Goal: Task Accomplishment & Management: Complete application form

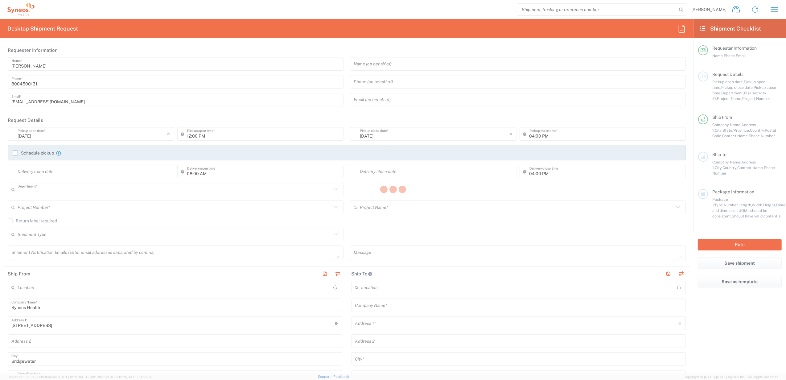
type input "4205"
type input "[US_STATE]"
type input "[GEOGRAPHIC_DATA]"
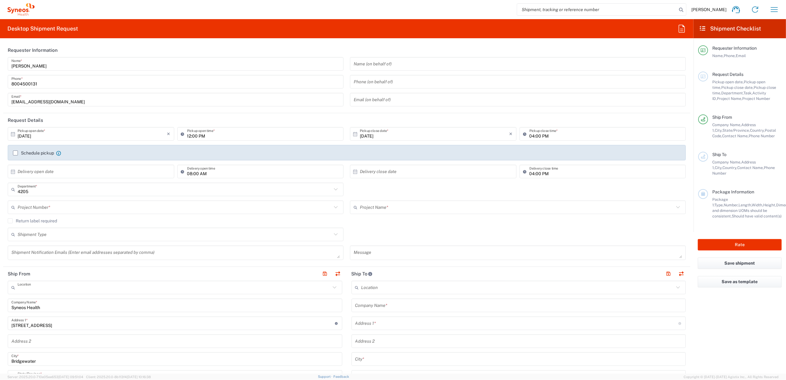
type input "Syneos Health Commercial Servi- [GEOGRAPHIC_DATA] [GEOGRAPHIC_DATA]"
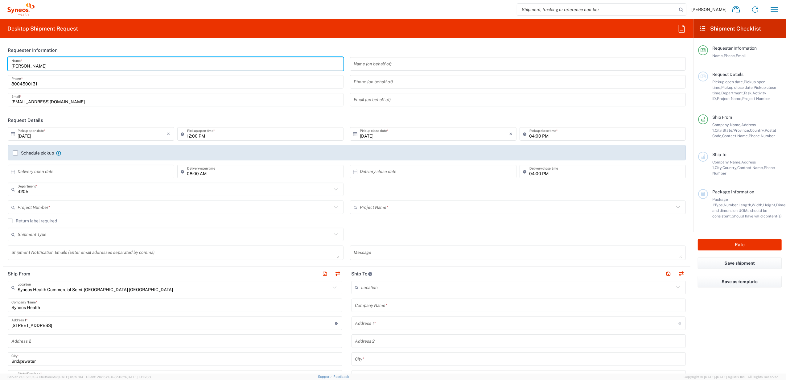
drag, startPoint x: 52, startPoint y: 58, endPoint x: 48, endPoint y: 64, distance: 6.9
click at [52, 59] on input "[PERSON_NAME]" at bounding box center [175, 64] width 328 height 11
click at [48, 64] on input "[PERSON_NAME]" at bounding box center [175, 64] width 328 height 11
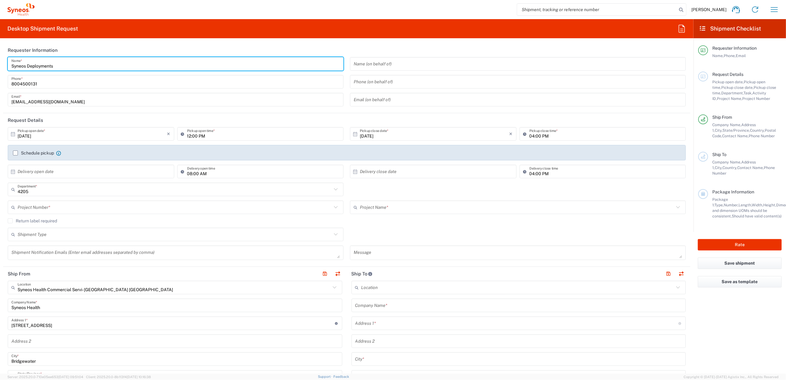
type input "Syneos Deployments"
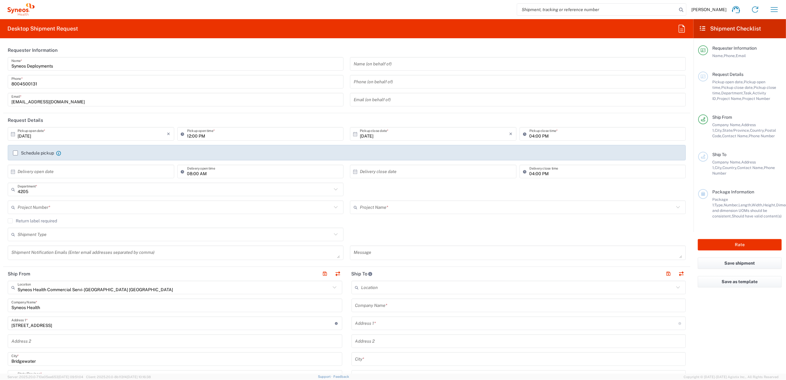
click at [76, 46] on header "Requester Information" at bounding box center [346, 50] width 687 height 14
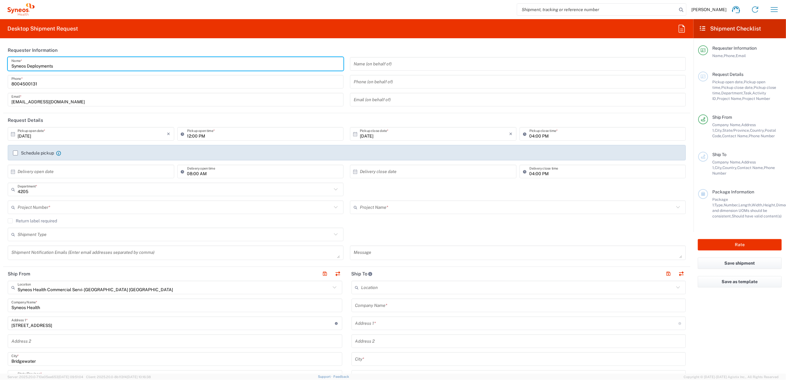
drag, startPoint x: 57, startPoint y: 63, endPoint x: 32, endPoint y: 52, distance: 27.2
click at [0, 52] on html "[PERSON_NAME] Home Shipment estimator Shipment tracking Desktop shipment reques…" at bounding box center [393, 190] width 786 height 380
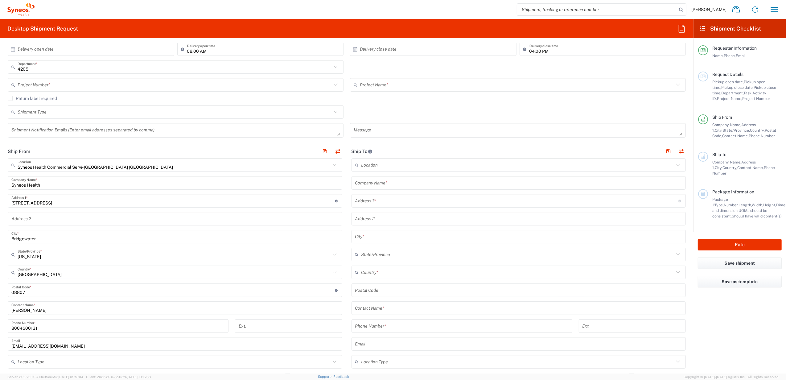
scroll to position [123, 0]
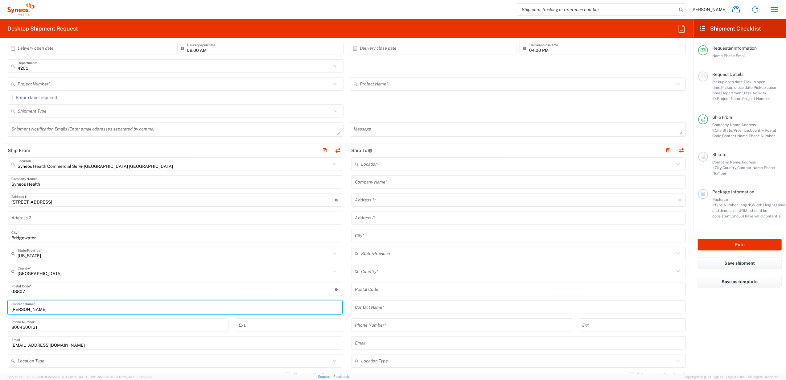
drag, startPoint x: 37, startPoint y: 309, endPoint x: 4, endPoint y: 307, distance: 33.6
click at [4, 307] on main "Syneos Health Commercial Servi- [GEOGRAPHIC_DATA] [GEOGRAPHIC_DATA] Location Sy…" at bounding box center [175, 286] width 344 height 259
paste input "Syneos Deployments"
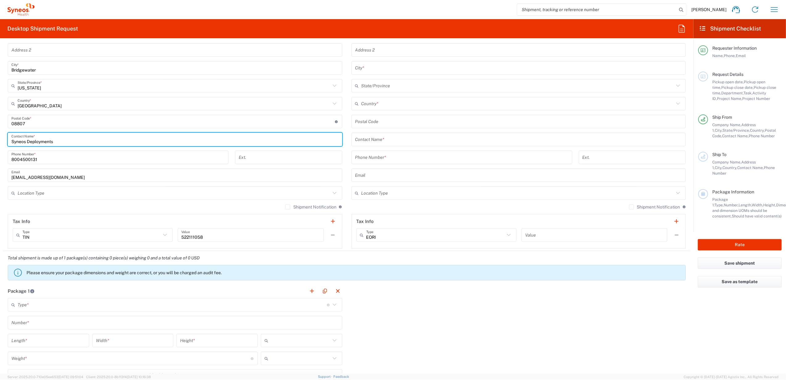
scroll to position [370, 0]
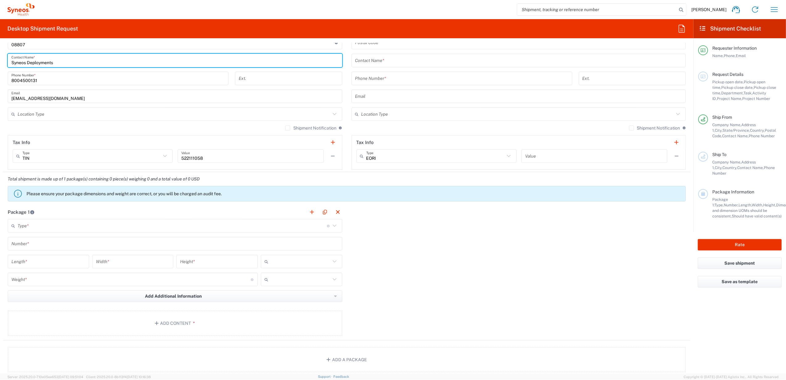
type input "Syneos Deployments"
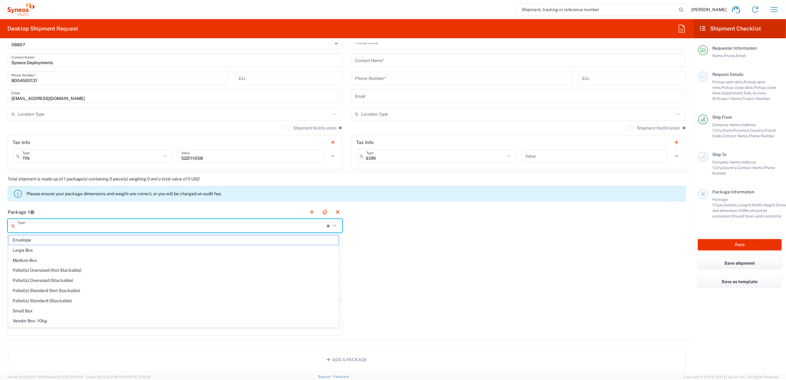
click at [41, 224] on input "text" at bounding box center [172, 225] width 309 height 11
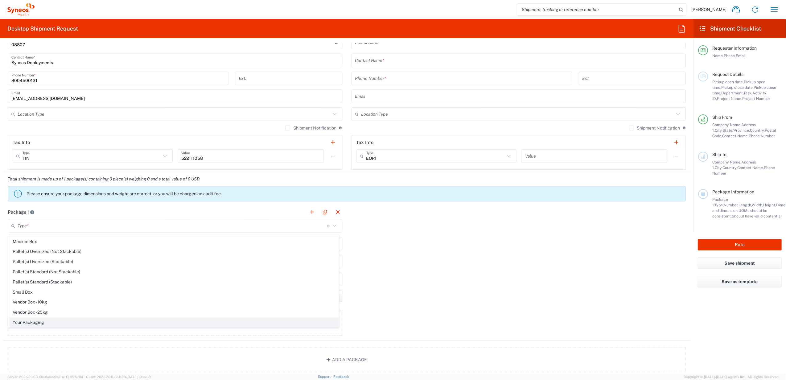
click at [62, 319] on span "Your Packaging" at bounding box center [173, 323] width 330 height 10
type input "Your Packaging"
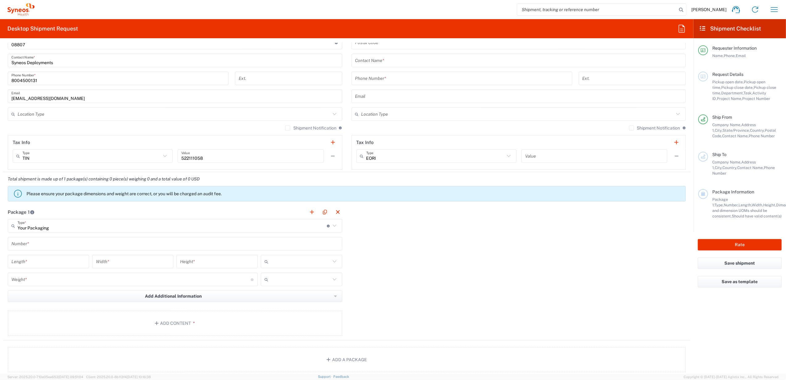
click at [49, 241] on input "text" at bounding box center [174, 243] width 327 height 11
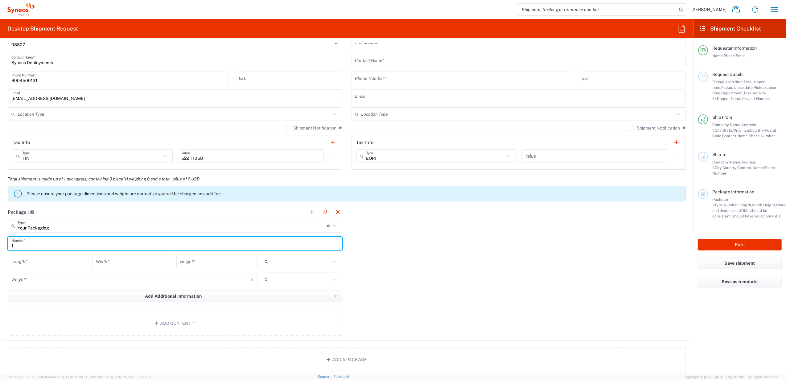
type input "1"
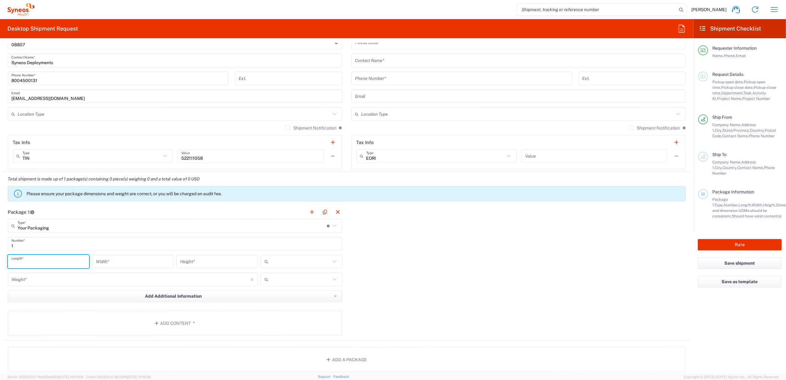
click at [38, 267] on input "number" at bounding box center [48, 261] width 74 height 11
type input "22"
type input "16"
type input "5"
click at [296, 257] on input "text" at bounding box center [301, 262] width 60 height 10
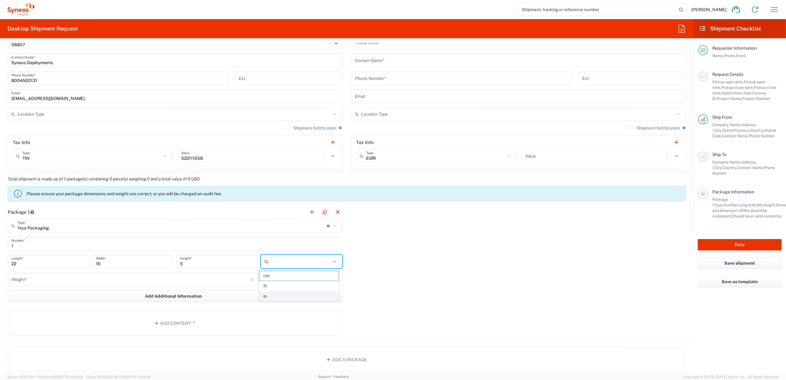
click at [283, 293] on span "in" at bounding box center [298, 296] width 79 height 10
type input "in"
click at [174, 286] on div "Weight * Total weight of package(s) in pounds or kilograms" at bounding box center [133, 280] width 250 height 14
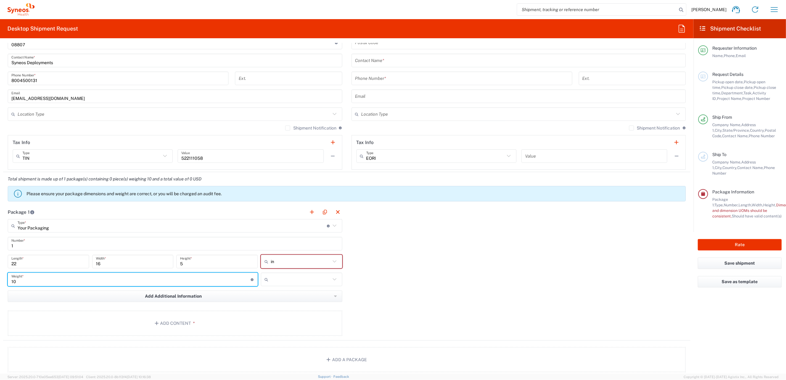
type input "10"
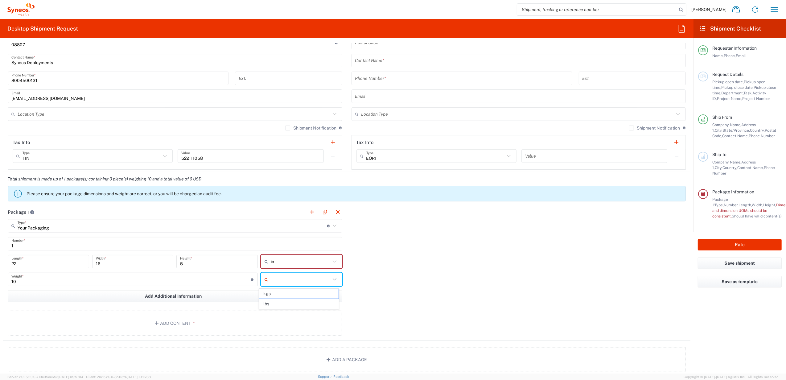
click at [310, 284] on input "text" at bounding box center [301, 279] width 60 height 10
click at [299, 304] on span "lbs" at bounding box center [298, 304] width 79 height 10
type input "lbs"
click at [221, 322] on button "Add Content *" at bounding box center [175, 323] width 335 height 25
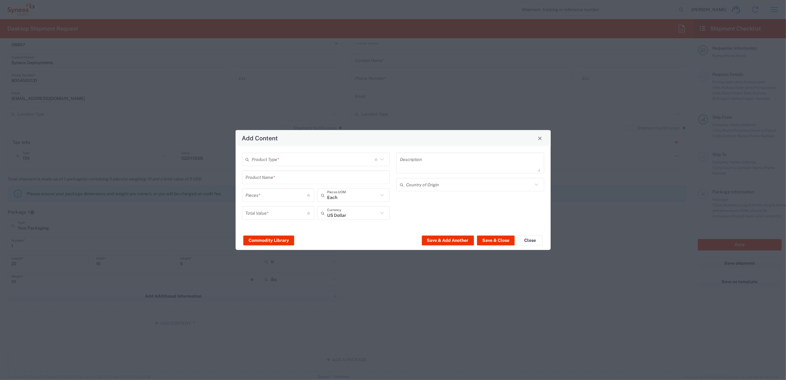
click at [279, 162] on input "text" at bounding box center [313, 159] width 123 height 11
click at [276, 180] on span "General Commodity" at bounding box center [316, 183] width 146 height 10
type input "General Commodity"
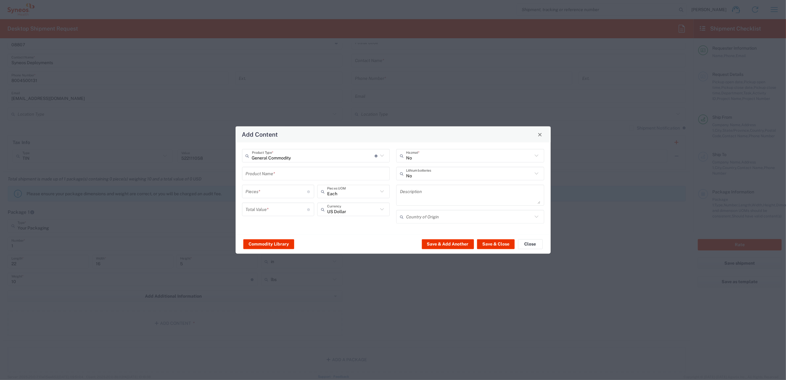
click at [273, 172] on input "text" at bounding box center [316, 173] width 141 height 11
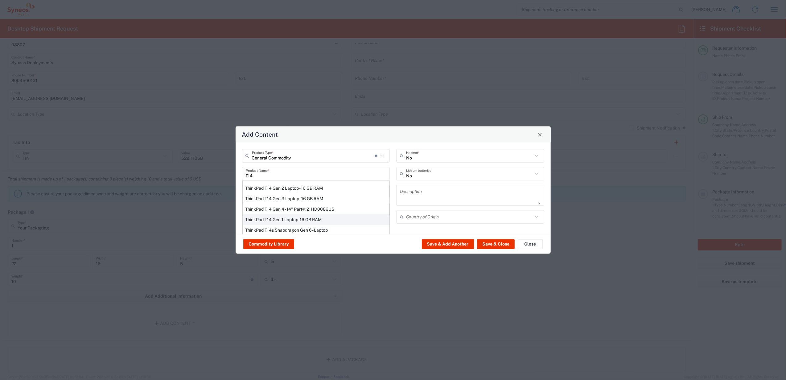
click at [301, 218] on div "ThinkPad T14 Gen 1 Laptop -16 GB RAM" at bounding box center [316, 219] width 147 height 10
type input "ThinkPad T14 Gen 1 Laptop -16 GB RAM"
type textarea "Intel Core i5-10210U- 14"- 512 GB SSD"
type input "[GEOGRAPHIC_DATA]"
type input "Yes"
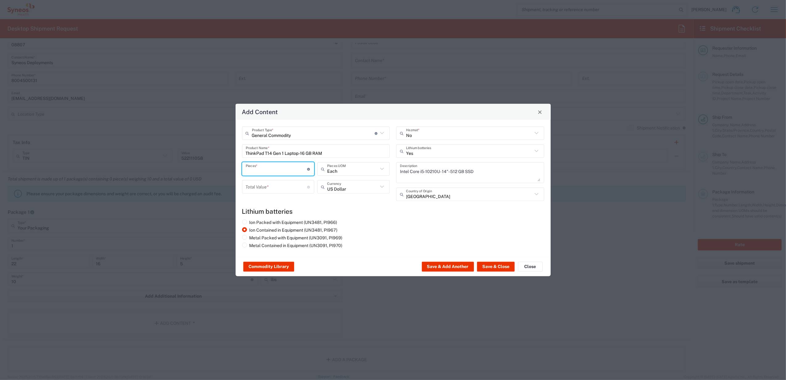
click at [279, 170] on input "number" at bounding box center [277, 168] width 62 height 11
type input "1"
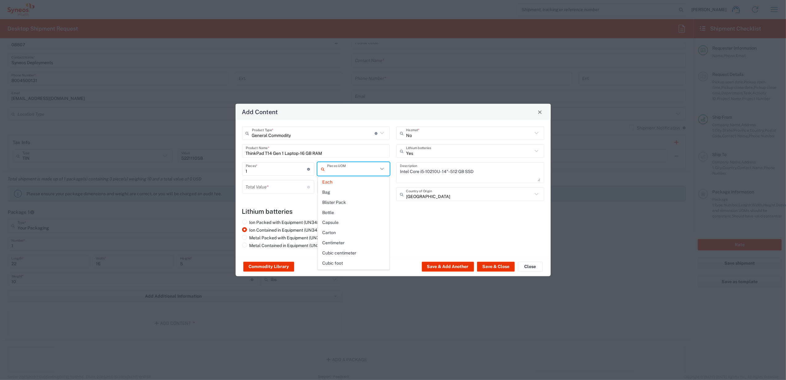
click at [291, 104] on div "Add Content" at bounding box center [393, 112] width 315 height 16
type input "Each"
click at [279, 184] on input "number" at bounding box center [277, 186] width 62 height 11
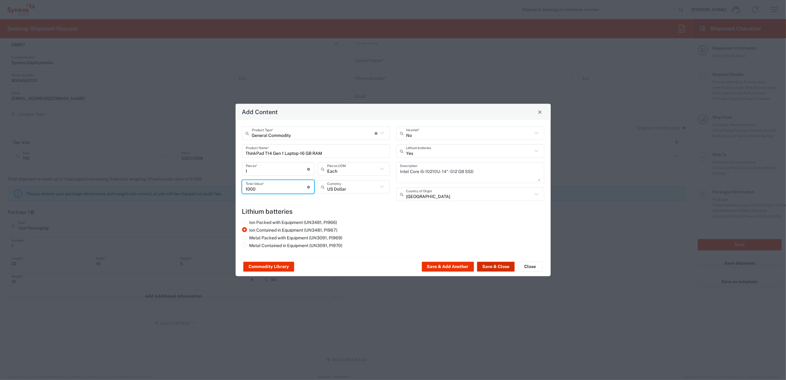
type input "1000"
drag, startPoint x: 501, startPoint y: 266, endPoint x: 300, endPoint y: 274, distance: 201.5
click at [501, 266] on button "Save & Close" at bounding box center [496, 267] width 38 height 10
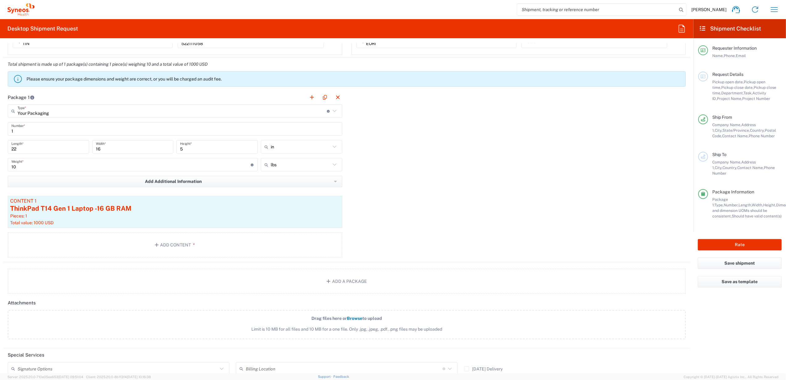
scroll to position [493, 0]
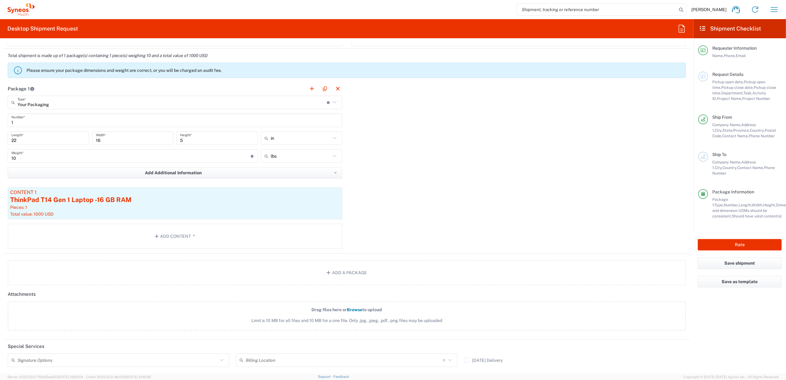
drag, startPoint x: 41, startPoint y: 361, endPoint x: 49, endPoint y: 358, distance: 8.0
click at [42, 361] on input "text" at bounding box center [118, 360] width 200 height 11
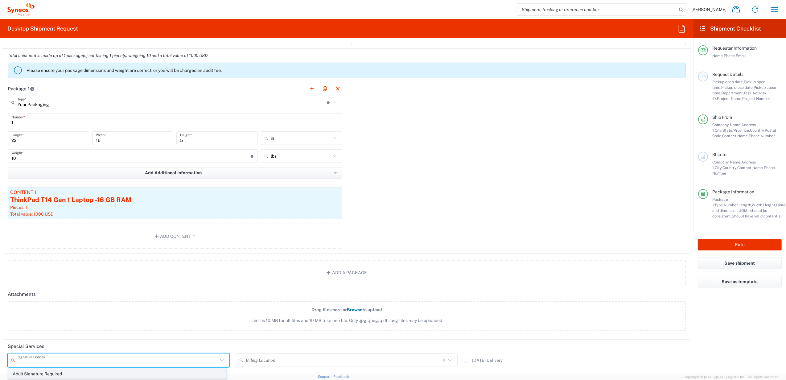
click at [51, 378] on span "Adult Signature Required" at bounding box center [117, 374] width 218 height 10
type input "Adult Signature Required"
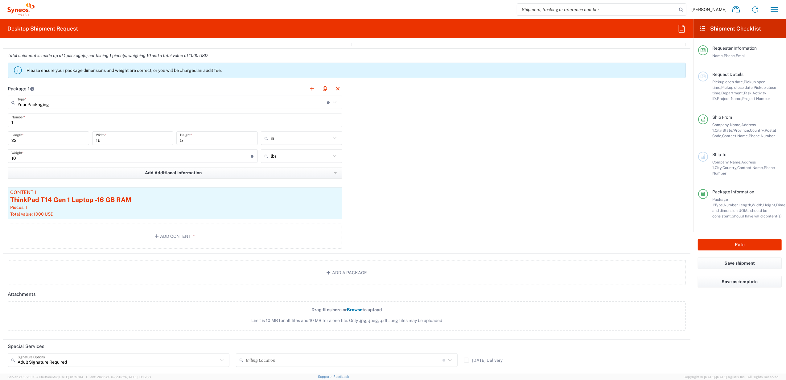
click at [380, 218] on div "Package 1 Your Packaging Type * Material used to package goods Envelope Large B…" at bounding box center [346, 168] width 687 height 172
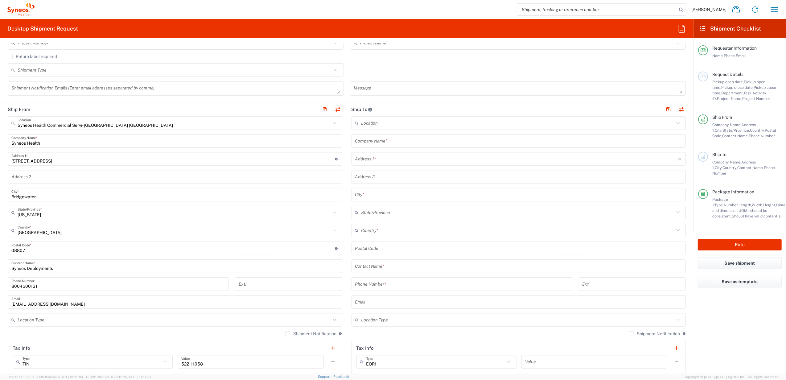
scroll to position [41, 0]
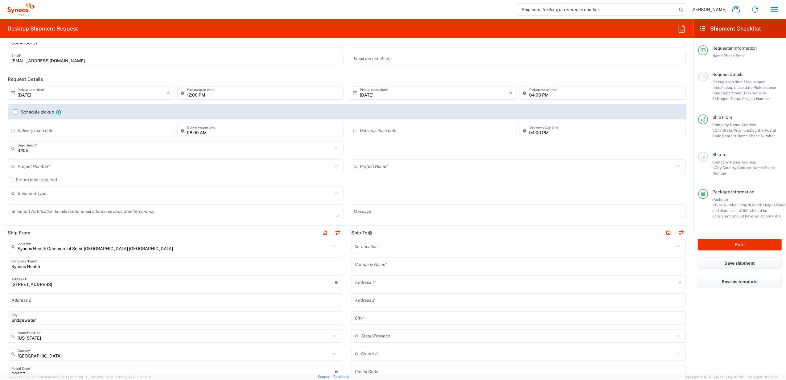
click at [379, 263] on input "text" at bounding box center [518, 264] width 327 height 11
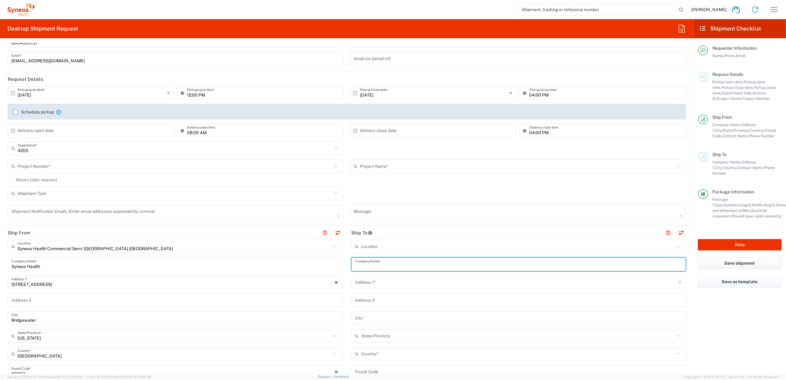
paste input "[PERSON_NAME]"
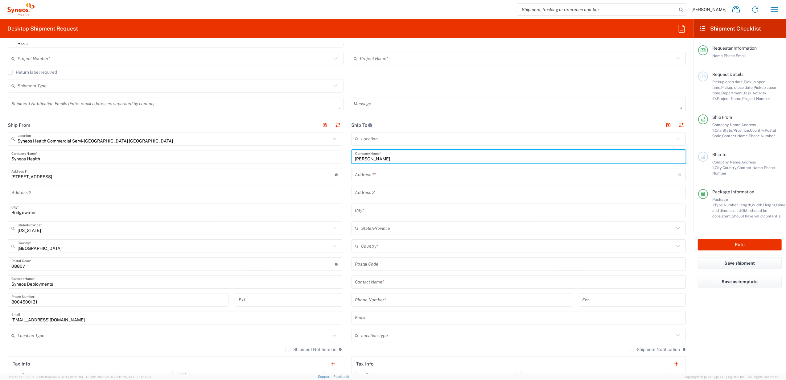
scroll to position [205, 0]
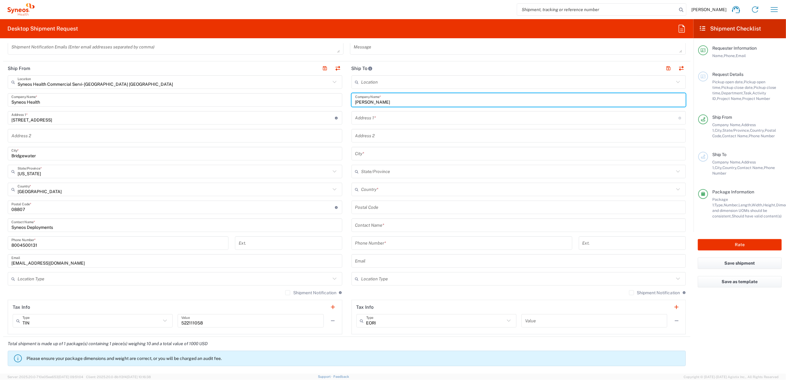
type input "[PERSON_NAME]"
click at [378, 223] on input "text" at bounding box center [518, 225] width 327 height 11
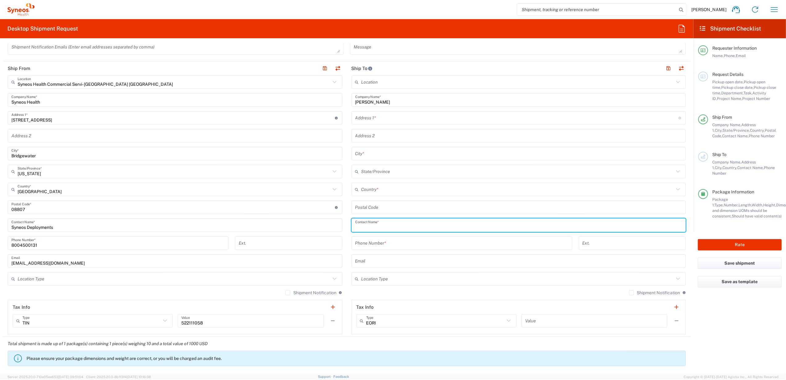
paste input "[PERSON_NAME]"
type input "[PERSON_NAME]"
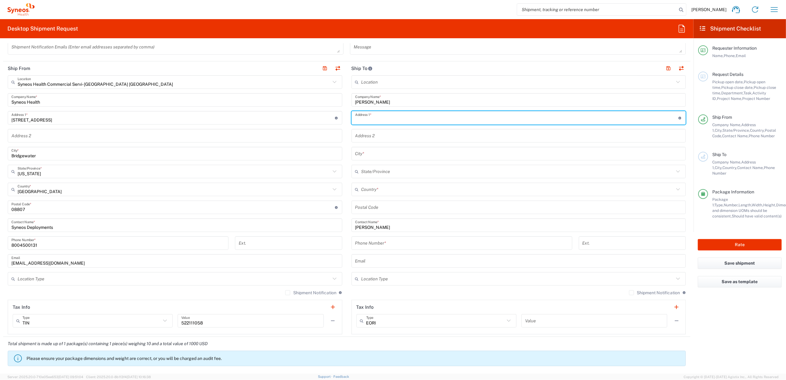
drag, startPoint x: 363, startPoint y: 118, endPoint x: 363, endPoint y: 126, distance: 8.3
click at [364, 118] on input "text" at bounding box center [516, 118] width 323 height 11
paste input "[STREET_ADDRESS]"
type input "[STREET_ADDRESS]"
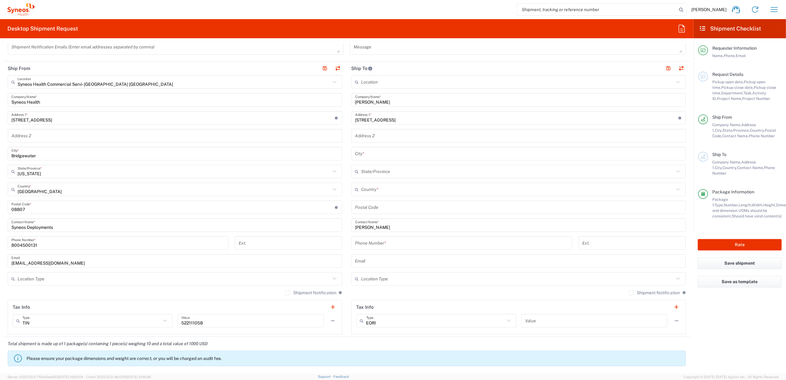
click at [379, 205] on input "undefined" at bounding box center [518, 207] width 327 height 11
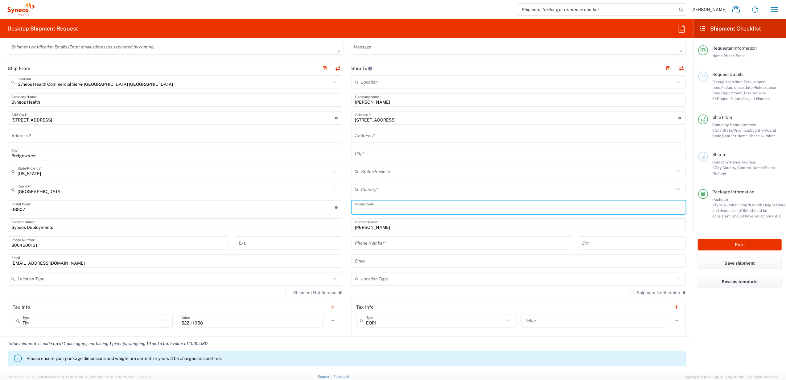
paste input "94131"
type input "94131"
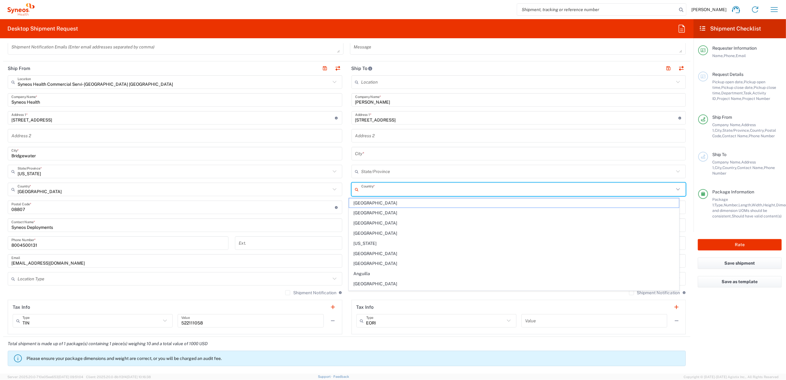
click at [379, 190] on input "text" at bounding box center [517, 189] width 313 height 11
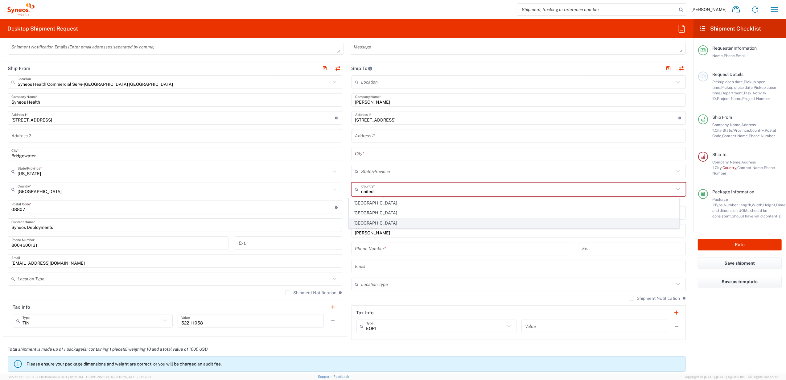
click at [359, 221] on span "[GEOGRAPHIC_DATA]" at bounding box center [514, 223] width 330 height 10
type input "[GEOGRAPHIC_DATA]"
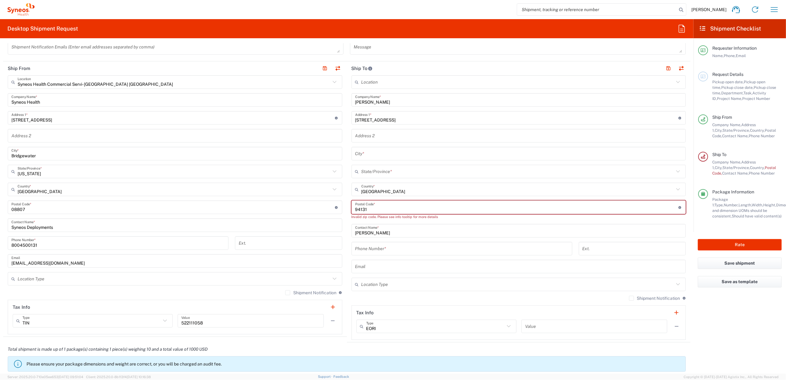
click at [367, 163] on div "Location [PERSON_NAME] LLC-[GEOGRAPHIC_DATA] [GEOGRAPHIC_DATA] [GEOGRAPHIC_DATA…" at bounding box center [519, 207] width 335 height 265
click at [362, 169] on input "text" at bounding box center [517, 171] width 313 height 11
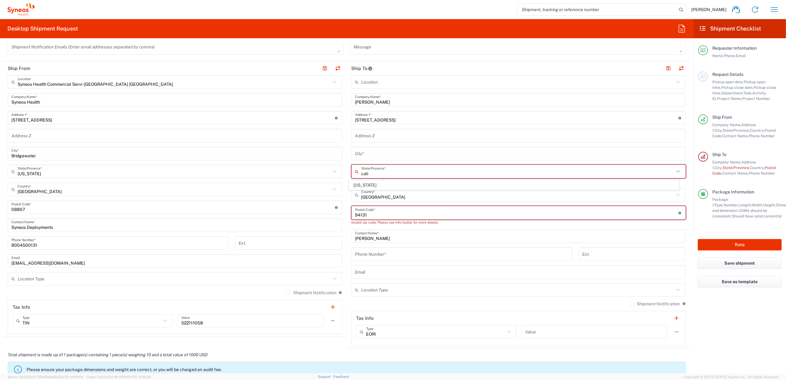
type input "cali"
click at [360, 179] on div "This field is required" at bounding box center [519, 181] width 335 height 6
drag, startPoint x: 360, startPoint y: 179, endPoint x: 368, endPoint y: 173, distance: 9.6
click at [368, 173] on input "text" at bounding box center [517, 171] width 313 height 11
click at [363, 187] on span "[US_STATE]" at bounding box center [514, 185] width 330 height 10
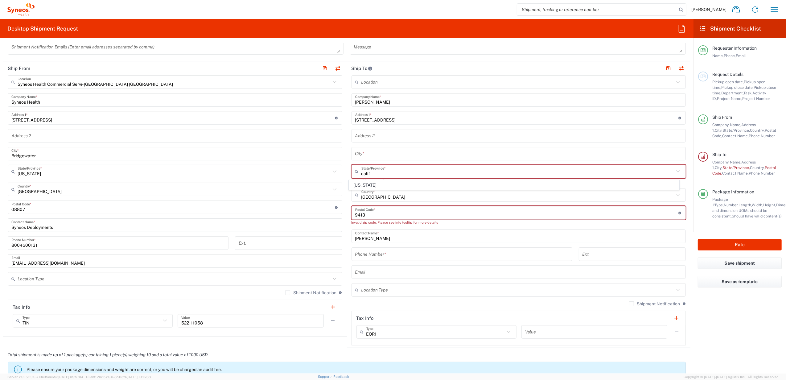
type input "[US_STATE]"
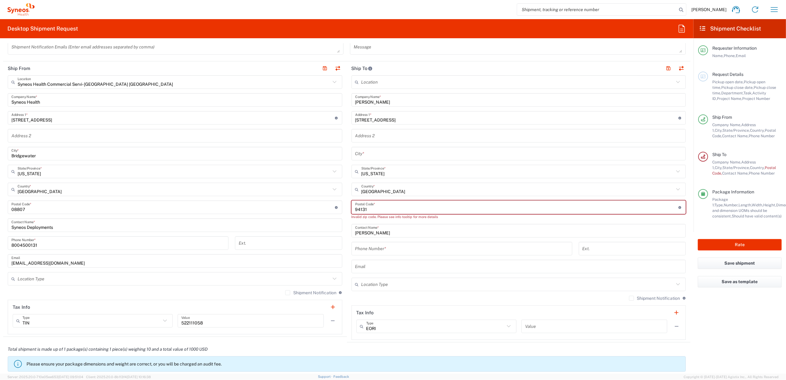
click at [365, 160] on div "City *" at bounding box center [519, 154] width 335 height 14
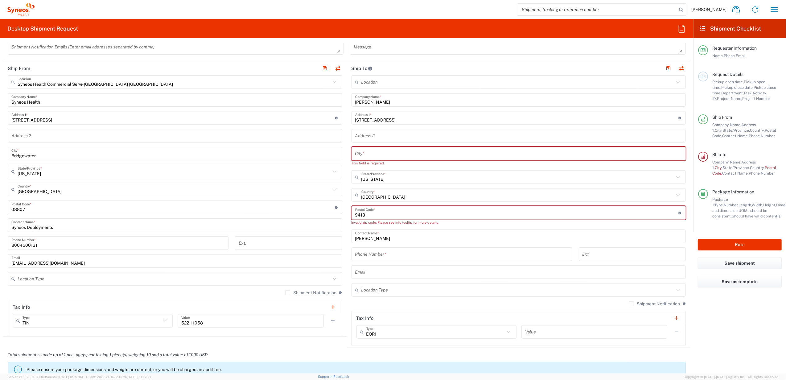
click at [365, 152] on input "text" at bounding box center [518, 153] width 327 height 11
paste input "[GEOGRAPHIC_DATA]"
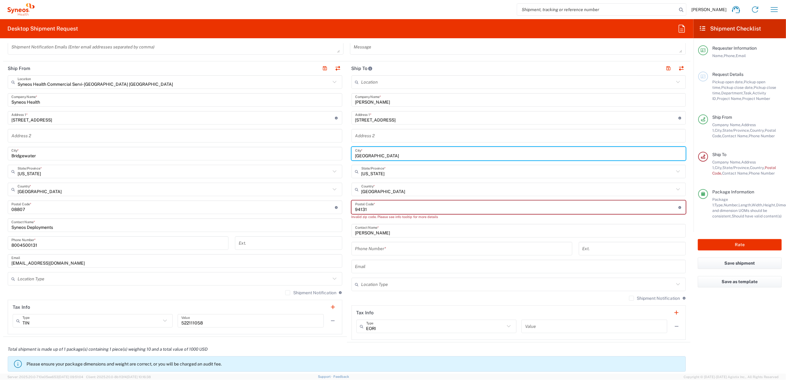
type input "[GEOGRAPHIC_DATA]"
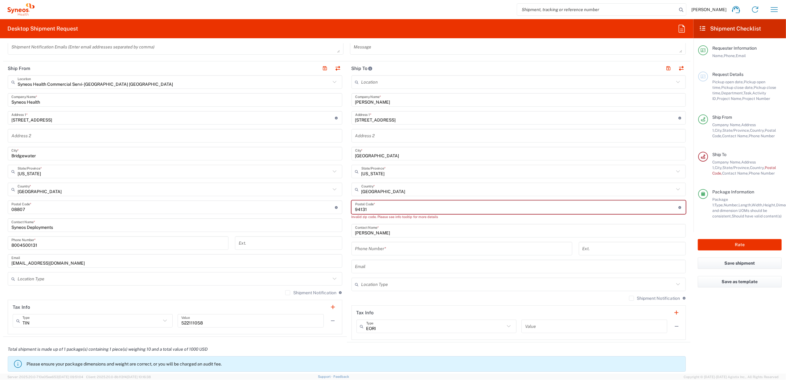
click at [368, 207] on input "undefined" at bounding box center [516, 207] width 323 height 11
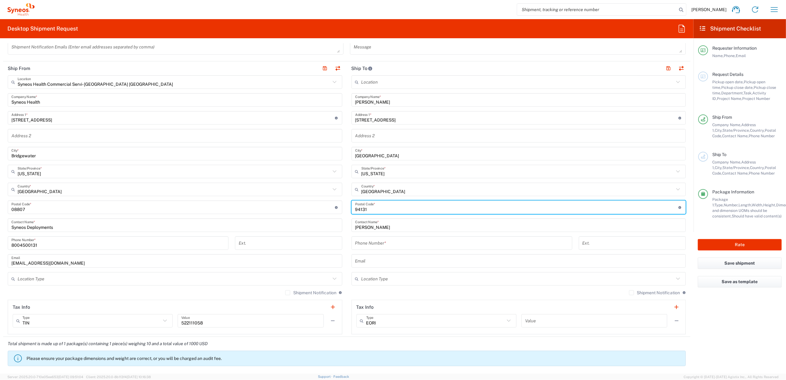
type input "94131"
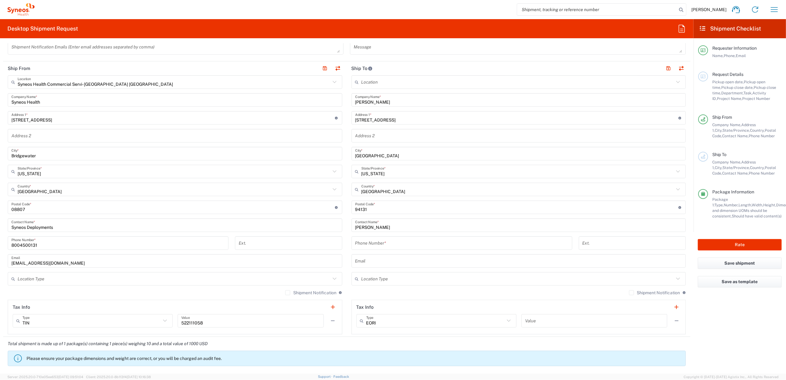
click at [375, 238] on input "tel" at bounding box center [461, 243] width 213 height 11
paste input "[PHONE_NUMBER]"
type input "[PHONE_NUMBER]"
click at [347, 224] on main "Location [PERSON_NAME] LLC-[GEOGRAPHIC_DATA] [GEOGRAPHIC_DATA] [GEOGRAPHIC_DATA…" at bounding box center [519, 204] width 344 height 259
click at [347, 173] on main "Location [PERSON_NAME] LLC-[GEOGRAPHIC_DATA] [GEOGRAPHIC_DATA] [GEOGRAPHIC_DATA…" at bounding box center [519, 204] width 344 height 259
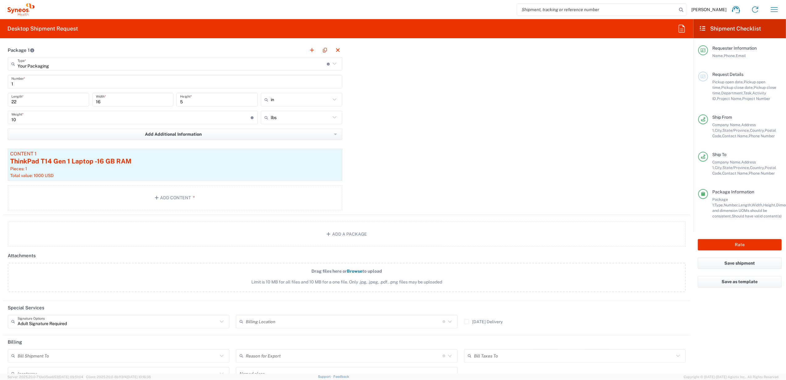
scroll to position [586, 0]
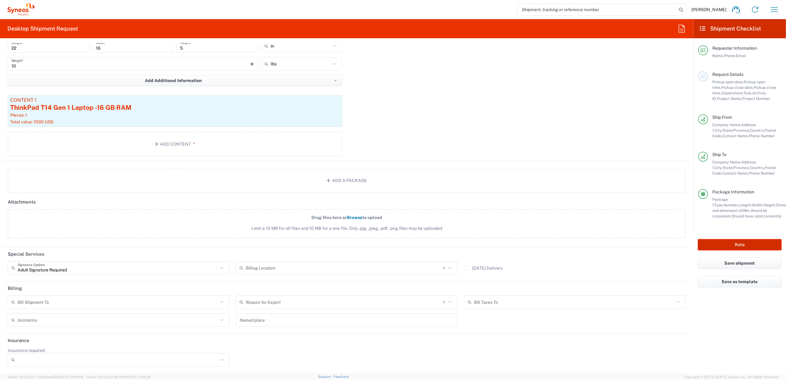
click at [717, 242] on button "Rate" at bounding box center [740, 244] width 84 height 11
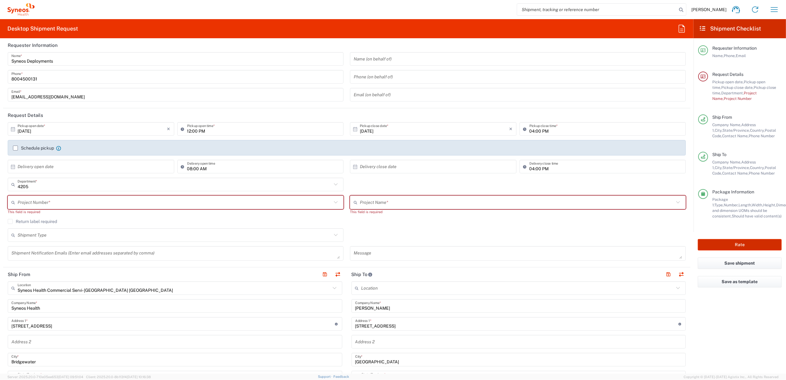
scroll to position [0, 0]
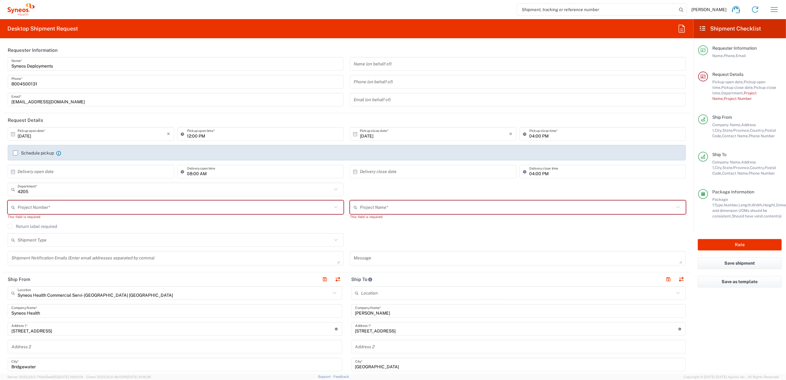
click at [30, 226] on label "Return label required" at bounding box center [32, 226] width 49 height 5
click at [10, 226] on input "Return label required" at bounding box center [10, 226] width 0 height 0
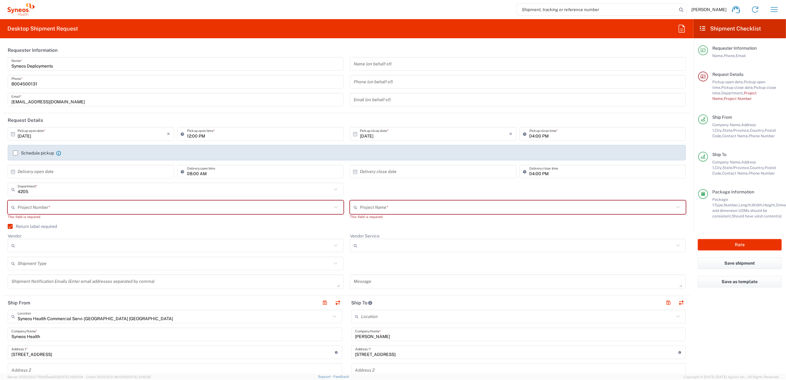
click at [46, 245] on input "Vendor" at bounding box center [175, 246] width 314 height 10
click at [43, 278] on span "UPS" at bounding box center [174, 280] width 332 height 10
type input "UPS"
click at [394, 243] on input "Vendor Service" at bounding box center [517, 246] width 314 height 10
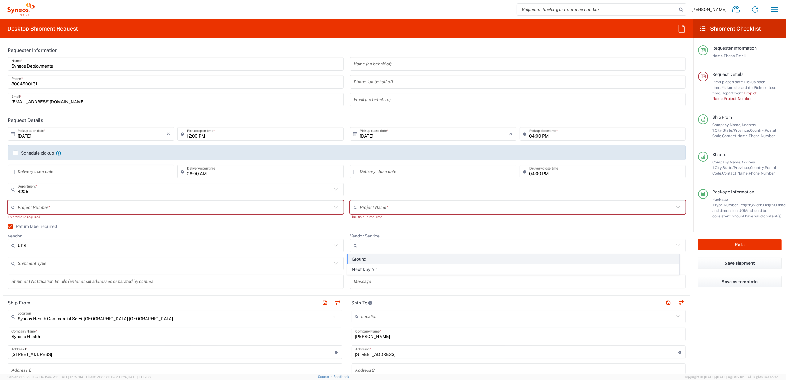
click at [373, 260] on span "Ground" at bounding box center [514, 259] width 332 height 10
type input "Ground"
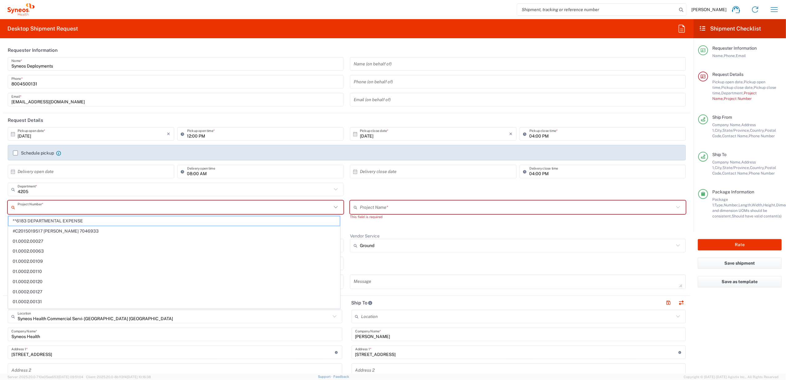
click at [136, 207] on input "text" at bounding box center [175, 207] width 314 height 11
type input "6435"
click at [131, 216] on span "6435" at bounding box center [174, 221] width 332 height 10
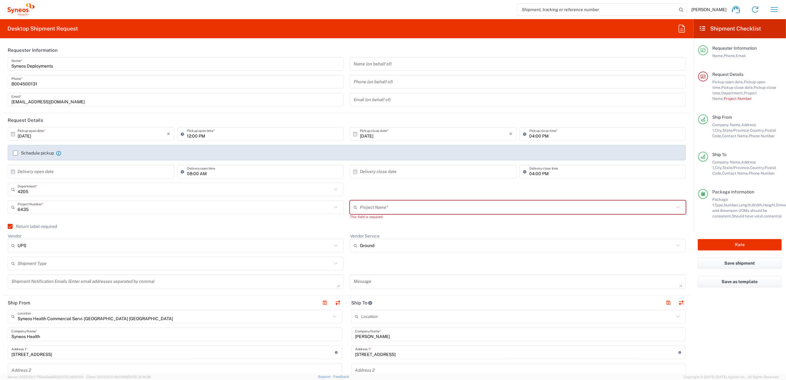
type input "MMS - US-Amgen, Inc.-MMS"
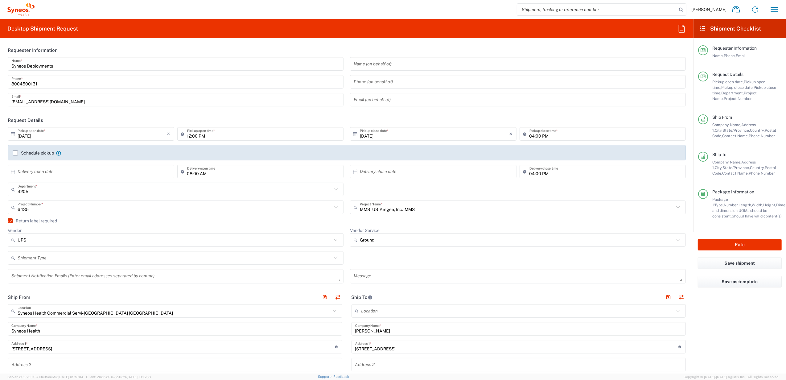
click at [349, 189] on div "4205 Department * 4205 3000 3100 3109 3110 3111 3112 3125 3130 3135 3136 3150 3…" at bounding box center [347, 192] width 685 height 18
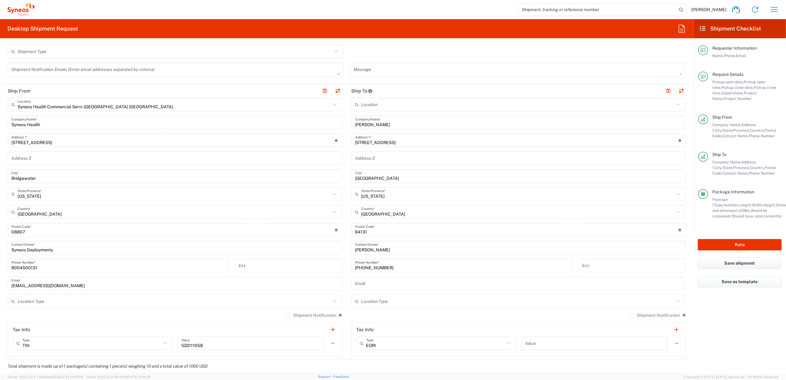
scroll to position [116, 0]
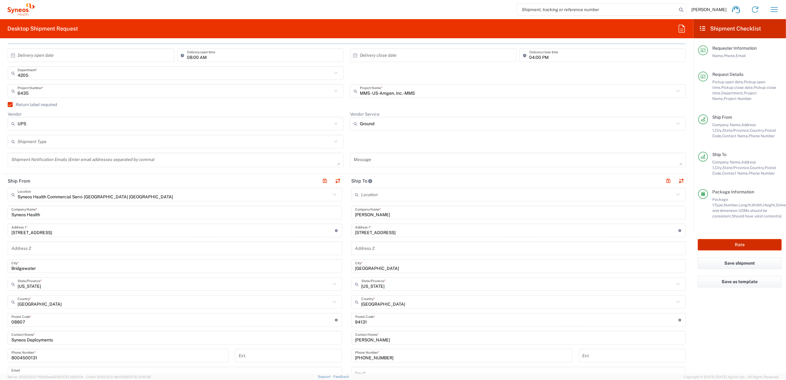
click at [739, 244] on button "Rate" at bounding box center [740, 244] width 84 height 11
type input "6435"
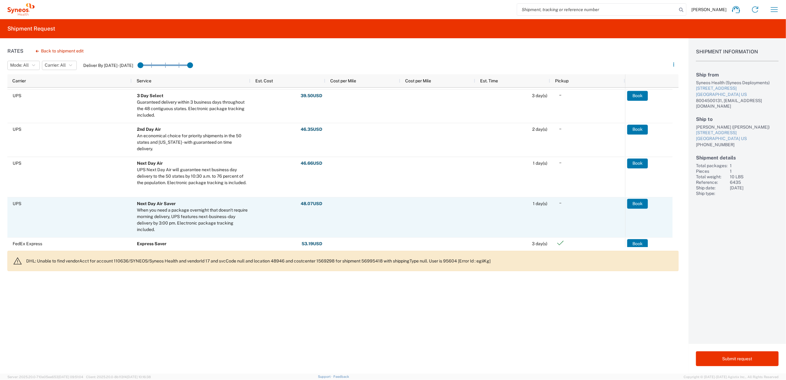
scroll to position [41, 0]
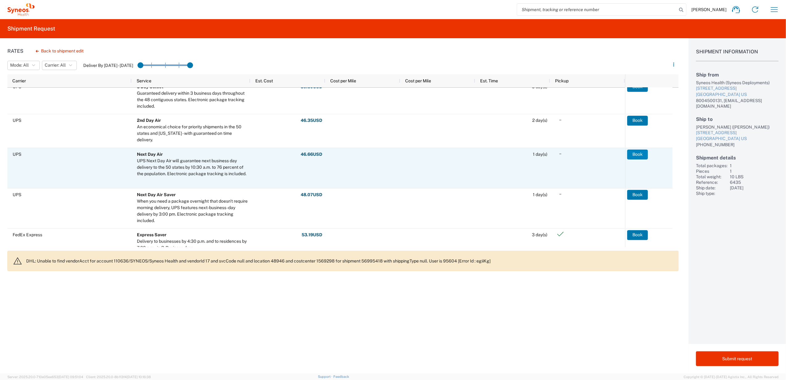
click at [642, 151] on button "Book" at bounding box center [637, 155] width 21 height 10
